Goal: Information Seeking & Learning: Learn about a topic

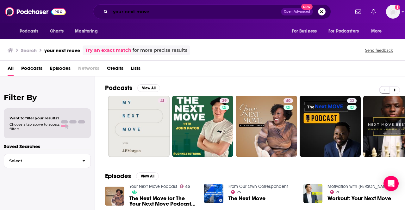
click at [177, 9] on input "your next move" at bounding box center [195, 12] width 170 height 10
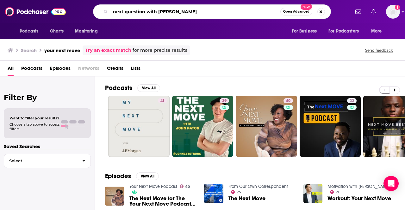
type input "next question with [PERSON_NAME]"
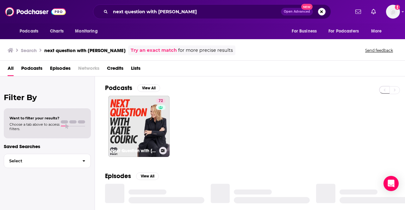
click at [122, 121] on link "72 Next Question with [PERSON_NAME]" at bounding box center [138, 126] width 61 height 61
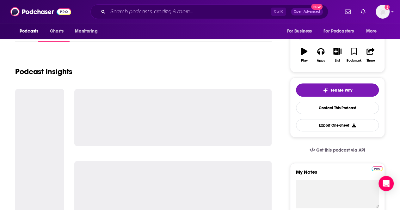
scroll to position [93, 0]
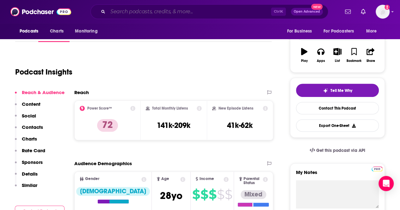
click at [208, 7] on input "Search podcasts, credits, & more..." at bounding box center [189, 12] width 163 height 10
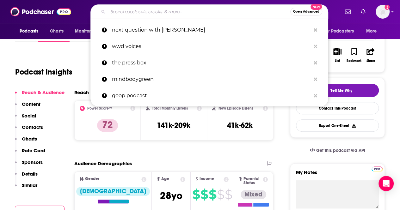
paste input "o IMO with [PERSON_NAME]"
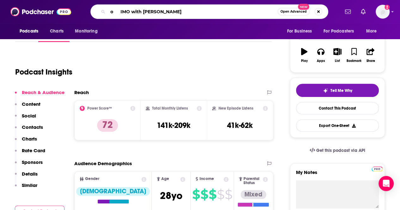
drag, startPoint x: 120, startPoint y: 12, endPoint x: 69, endPoint y: 9, distance: 50.9
click at [74, 9] on div "Podcasts Charts Monitoring o IMO with [PERSON_NAME] Open Advanced New For Busin…" at bounding box center [206, 11] width 265 height 15
type input "IMO with [PERSON_NAME]"
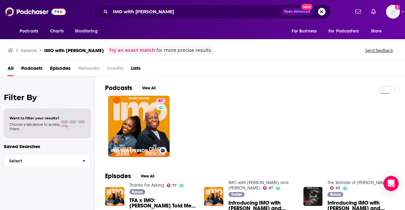
click at [142, 113] on link "87 IMO with [PERSON_NAME] and [PERSON_NAME]" at bounding box center [138, 126] width 61 height 61
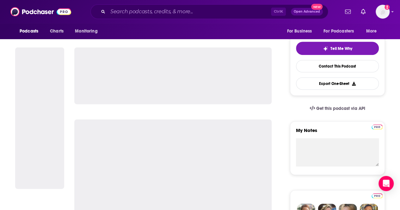
scroll to position [150, 0]
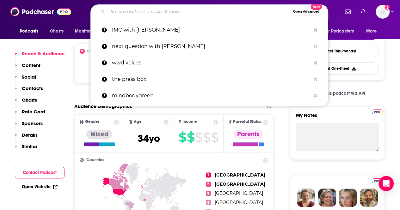
click at [147, 11] on input "Search podcasts, credits, & more..." at bounding box center [199, 12] width 182 height 10
paste input "o [PERSON_NAME]"
type input "o [PERSON_NAME]"
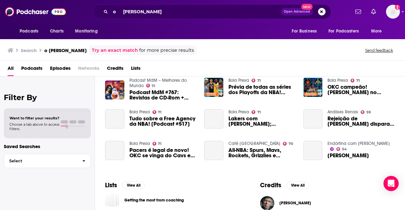
scroll to position [114, 0]
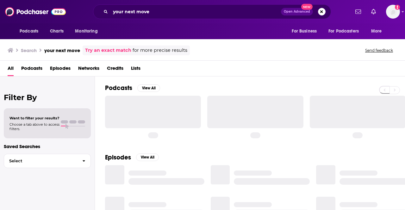
click at [138, 17] on div "your next move Open Advanced New" at bounding box center [212, 11] width 238 height 15
click at [141, 9] on input "your next move" at bounding box center [195, 12] width 170 height 10
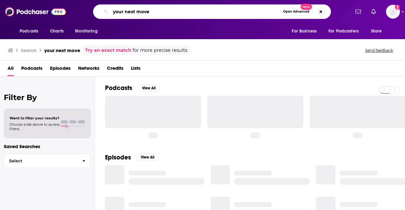
paste input "o Chasing Life with Dr. Sanjay Gupta"
drag, startPoint x: 123, startPoint y: 12, endPoint x: 68, endPoint y: 13, distance: 55.0
click at [68, 13] on div "Podcasts Charts Monitoring o Chasing Life with Dr. Sanjay Gupta Open Advanced N…" at bounding box center [202, 11] width 405 height 23
type input "Chasing Life with Dr. Sanjay Gupta"
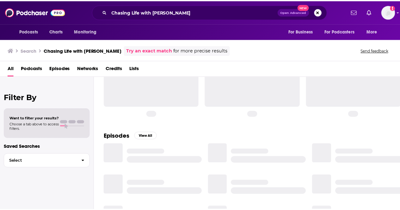
scroll to position [32, 0]
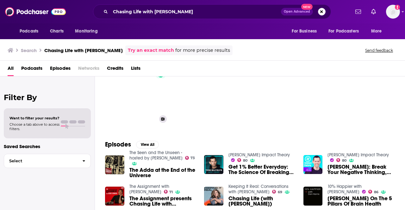
click at [147, 103] on link "82 Chasing Life" at bounding box center [138, 94] width 61 height 61
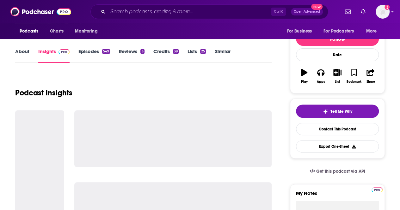
scroll to position [95, 0]
